Goal: Task Accomplishment & Management: Manage account settings

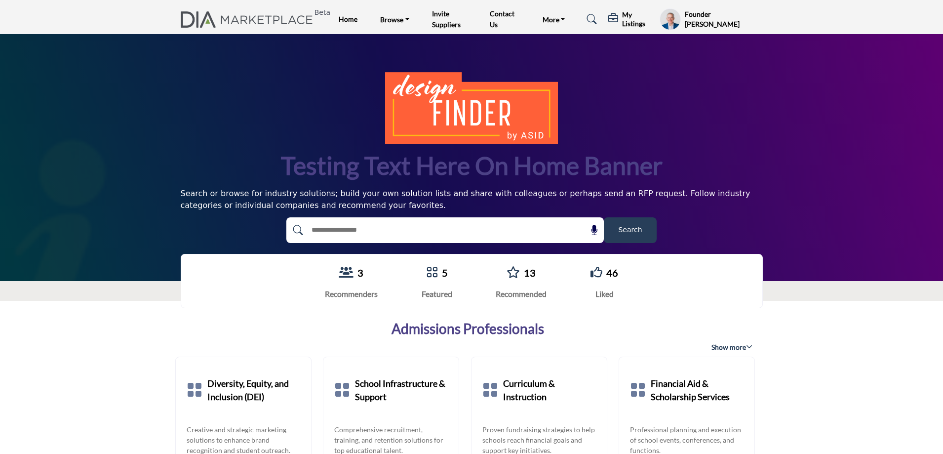
click at [627, 14] on h5 "My Listings" at bounding box center [638, 19] width 33 height 18
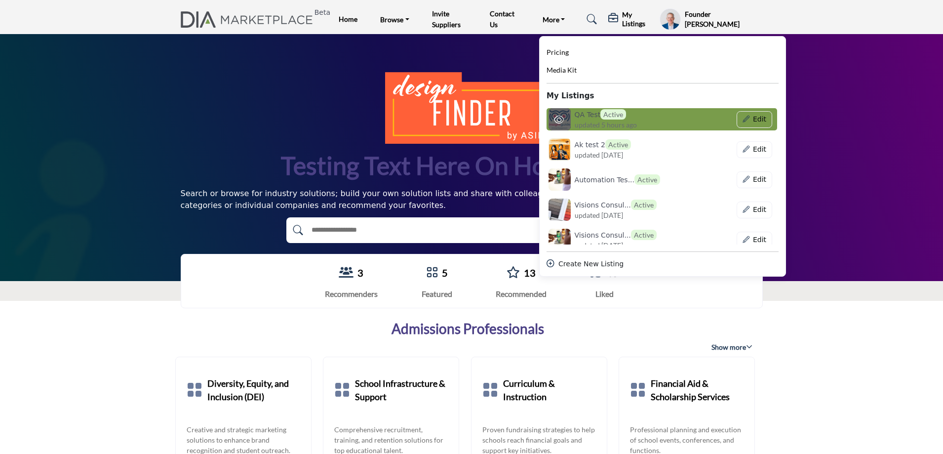
click at [584, 116] on h6 "QA Test Active" at bounding box center [600, 114] width 52 height 10
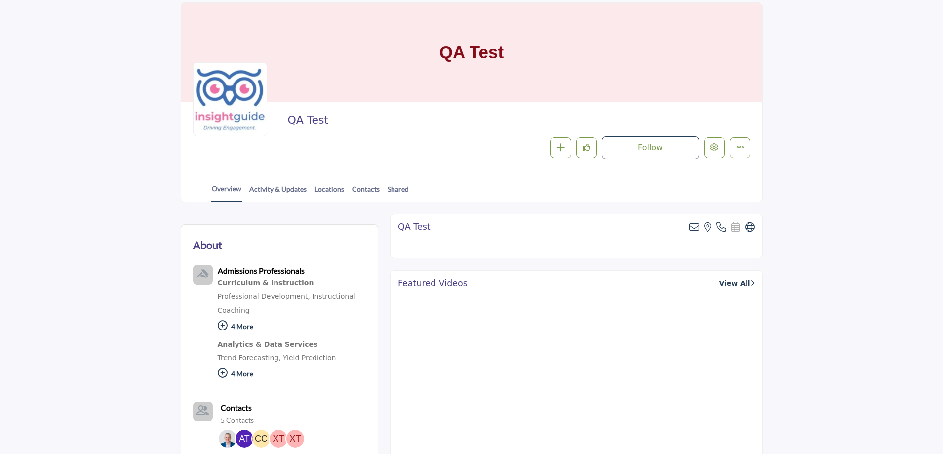
scroll to position [49, 0]
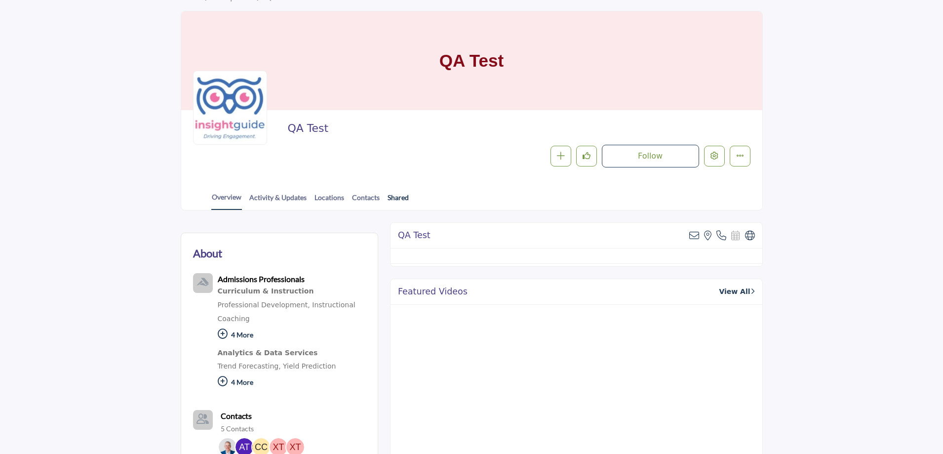
click at [396, 195] on link "Shared" at bounding box center [398, 200] width 22 height 17
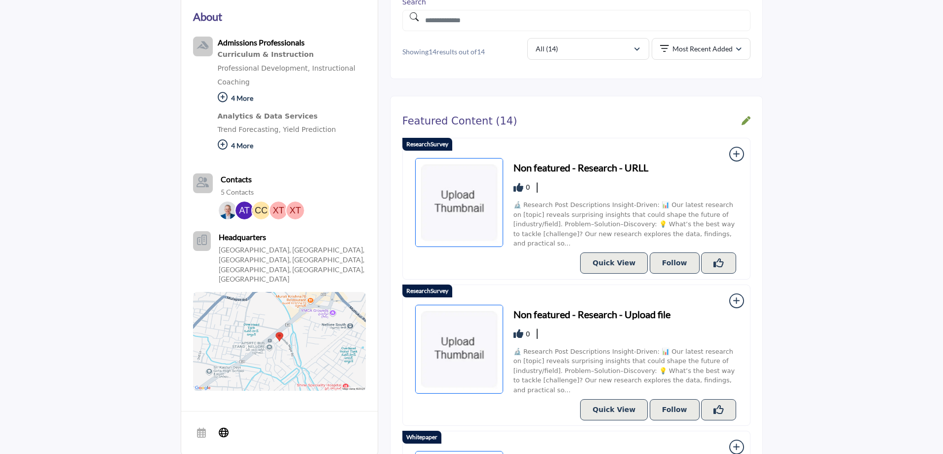
scroll to position [296, 0]
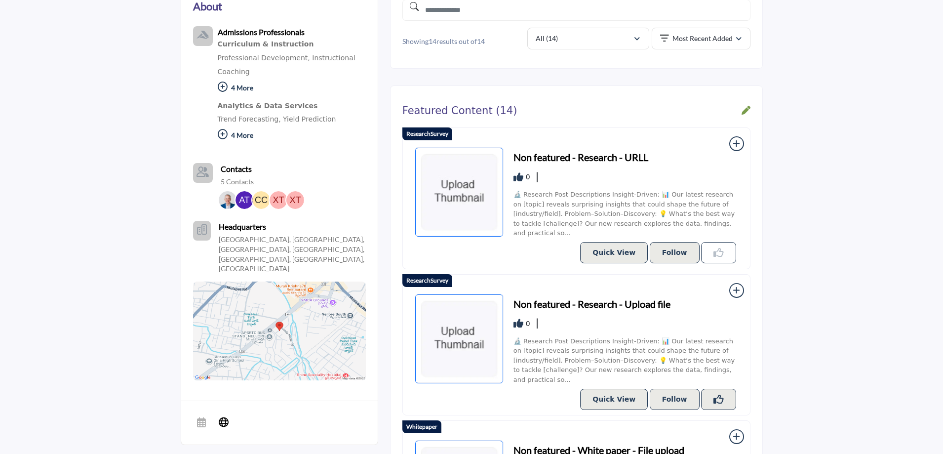
click at [719, 251] on icon "Like Resources" at bounding box center [718, 252] width 10 height 10
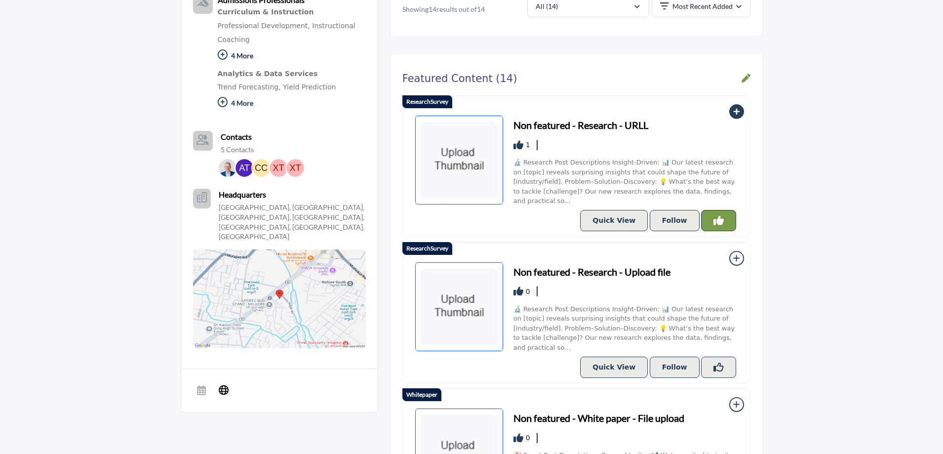
scroll to position [345, 0]
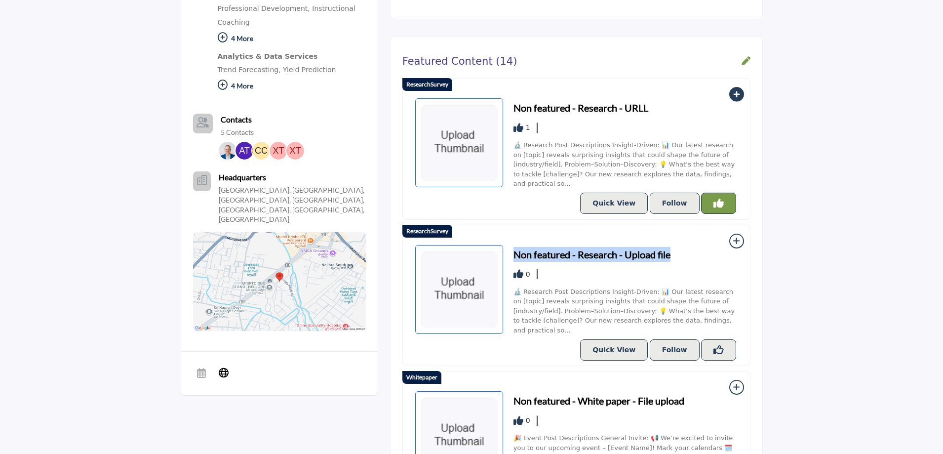
drag, startPoint x: 677, startPoint y: 249, endPoint x: 513, endPoint y: 250, distance: 163.9
click at [513, 250] on div "Non featured - Research - Upload file 0" at bounding box center [625, 291] width 225 height 95
copy h3 "Non featured - Research - Upload file"
click at [711, 339] on button "Like Resources" at bounding box center [718, 349] width 35 height 21
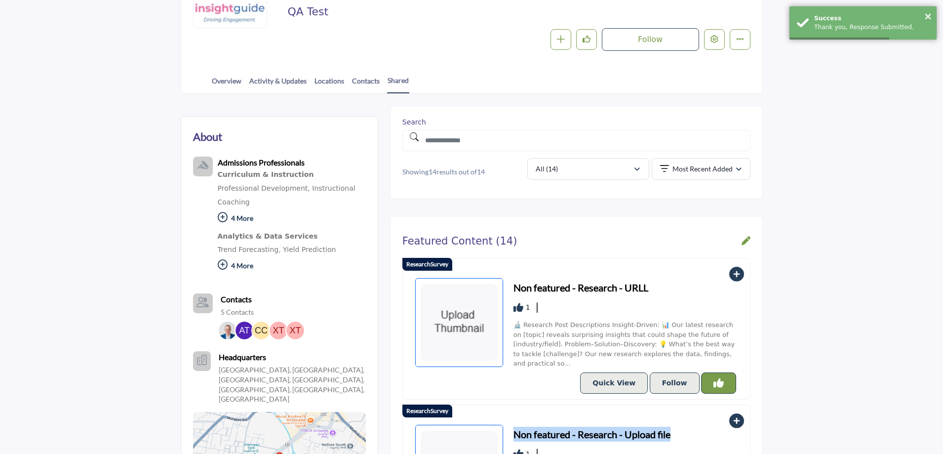
scroll to position [148, 0]
